Goal: Check status: Check status

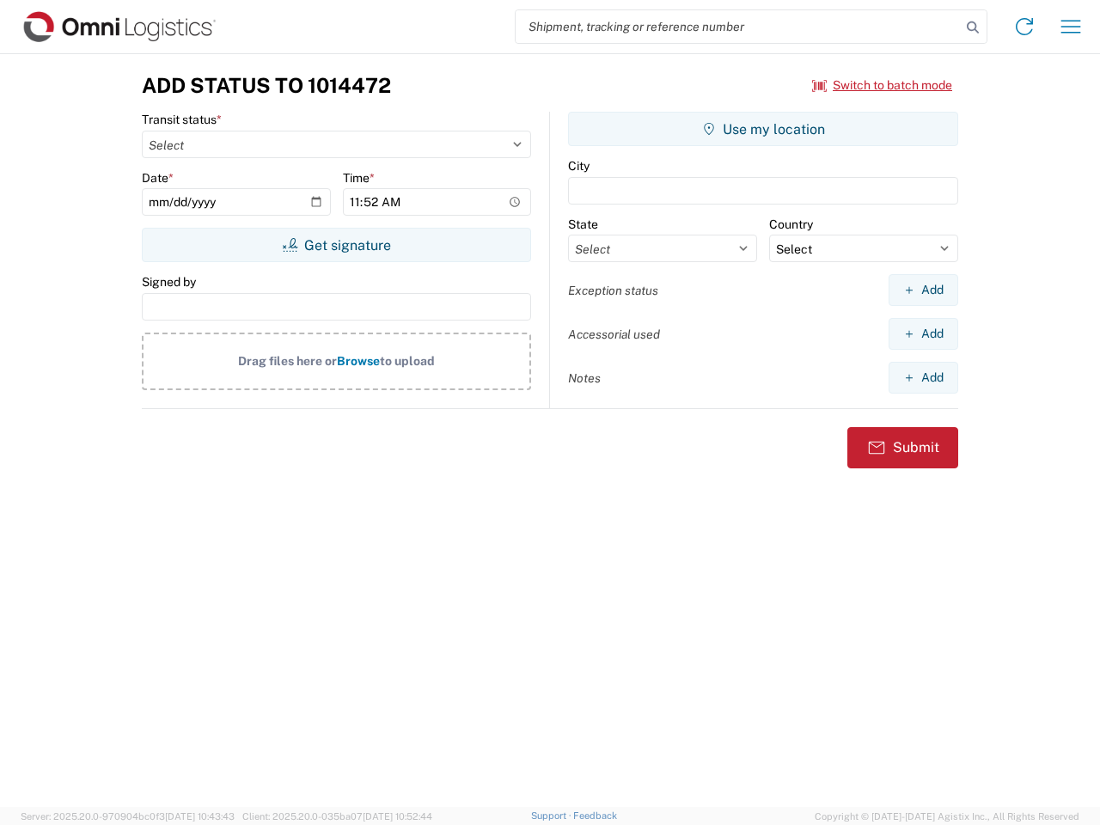
click at [738, 27] on input "search" at bounding box center [738, 26] width 445 height 33
click at [973, 28] on icon at bounding box center [973, 27] width 24 height 24
click at [1025, 27] on icon at bounding box center [1025, 27] width 28 height 28
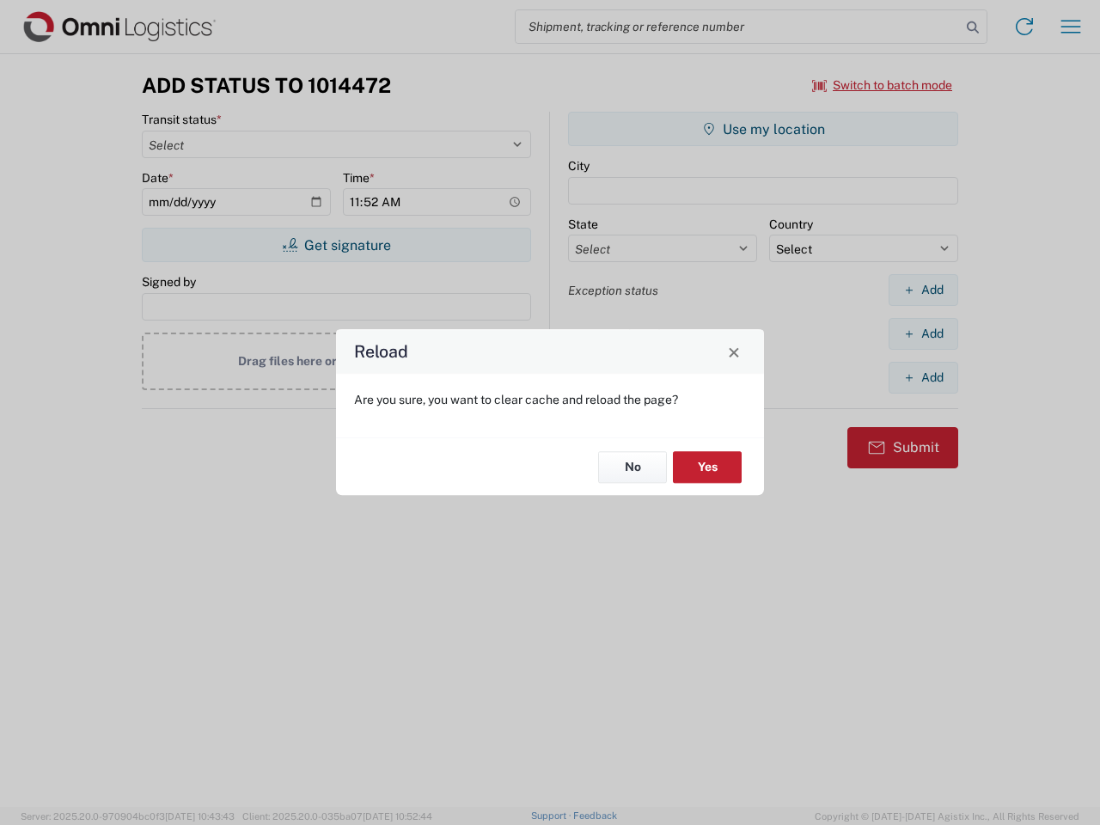
click at [883, 85] on div "Reload Are you sure, you want to clear cache and reload the page? No Yes" at bounding box center [550, 412] width 1100 height 825
click at [336, 245] on div "Reload Are you sure, you want to clear cache and reload the page? No Yes" at bounding box center [550, 412] width 1100 height 825
click at [763, 129] on div "Reload Are you sure, you want to clear cache and reload the page? No Yes" at bounding box center [550, 412] width 1100 height 825
click at [923, 290] on div "Reload Are you sure, you want to clear cache and reload the page? No Yes" at bounding box center [550, 412] width 1100 height 825
click at [923, 334] on div "Reload Are you sure, you want to clear cache and reload the page? No Yes" at bounding box center [550, 412] width 1100 height 825
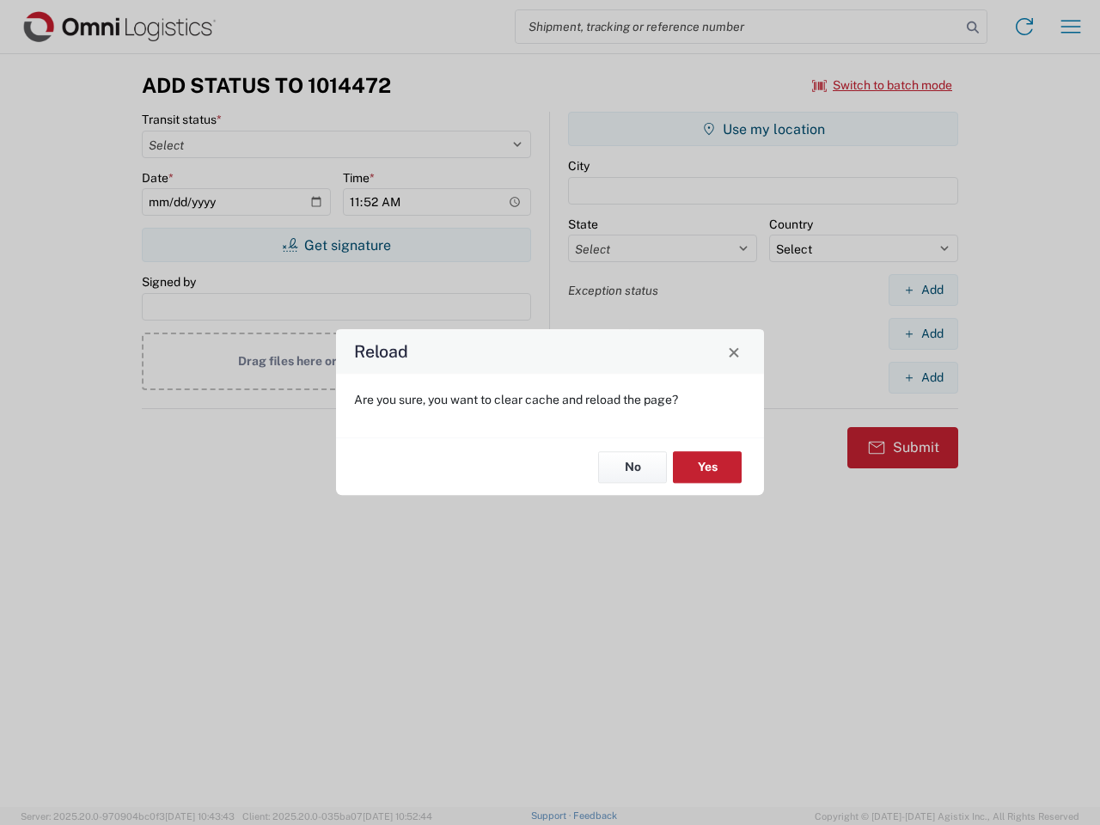
click at [923, 377] on div "Reload Are you sure, you want to clear cache and reload the page? No Yes" at bounding box center [550, 412] width 1100 height 825
